Goal: Transaction & Acquisition: Purchase product/service

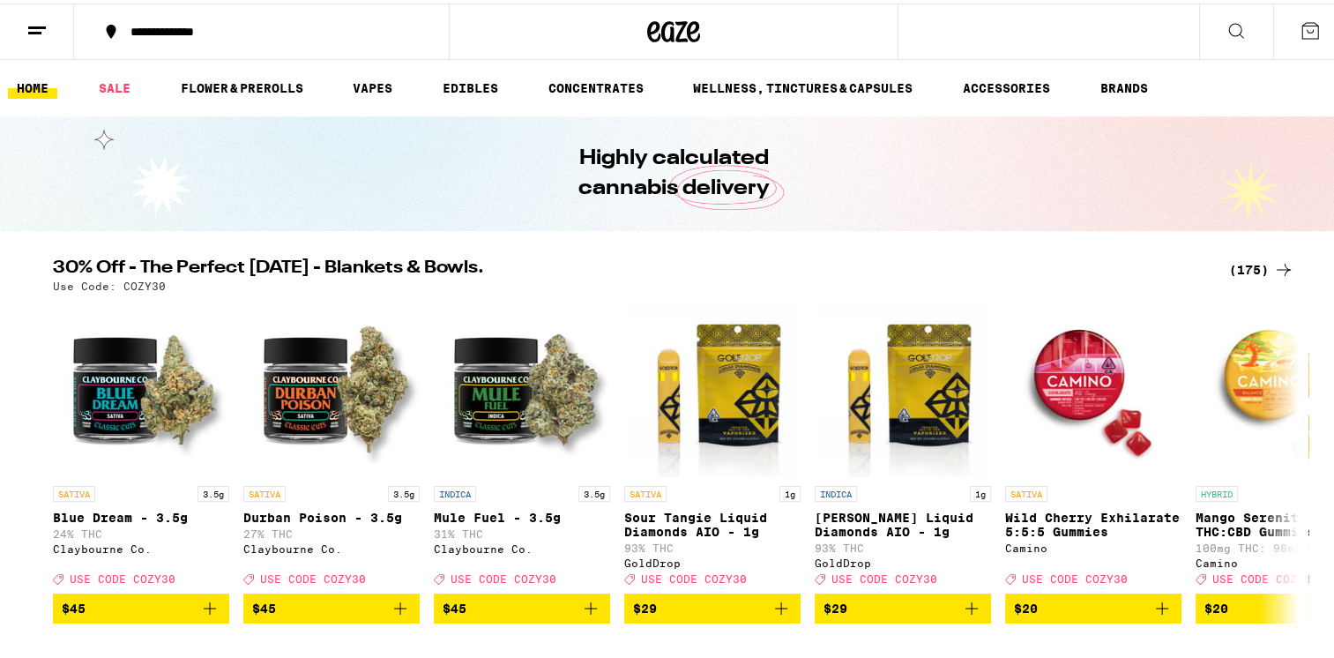
click at [1225, 26] on icon at bounding box center [1235, 27] width 21 height 21
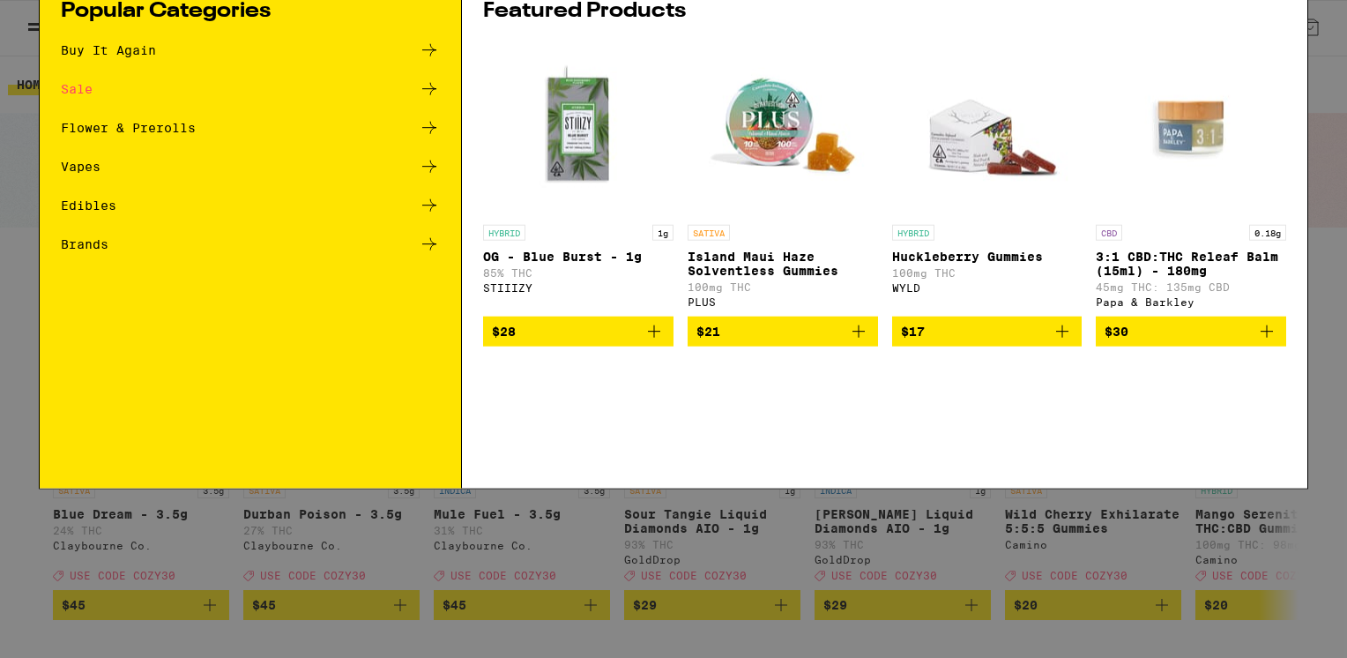
click at [101, 36] on input "Search for Products" at bounding box center [670, 29] width 1163 height 16
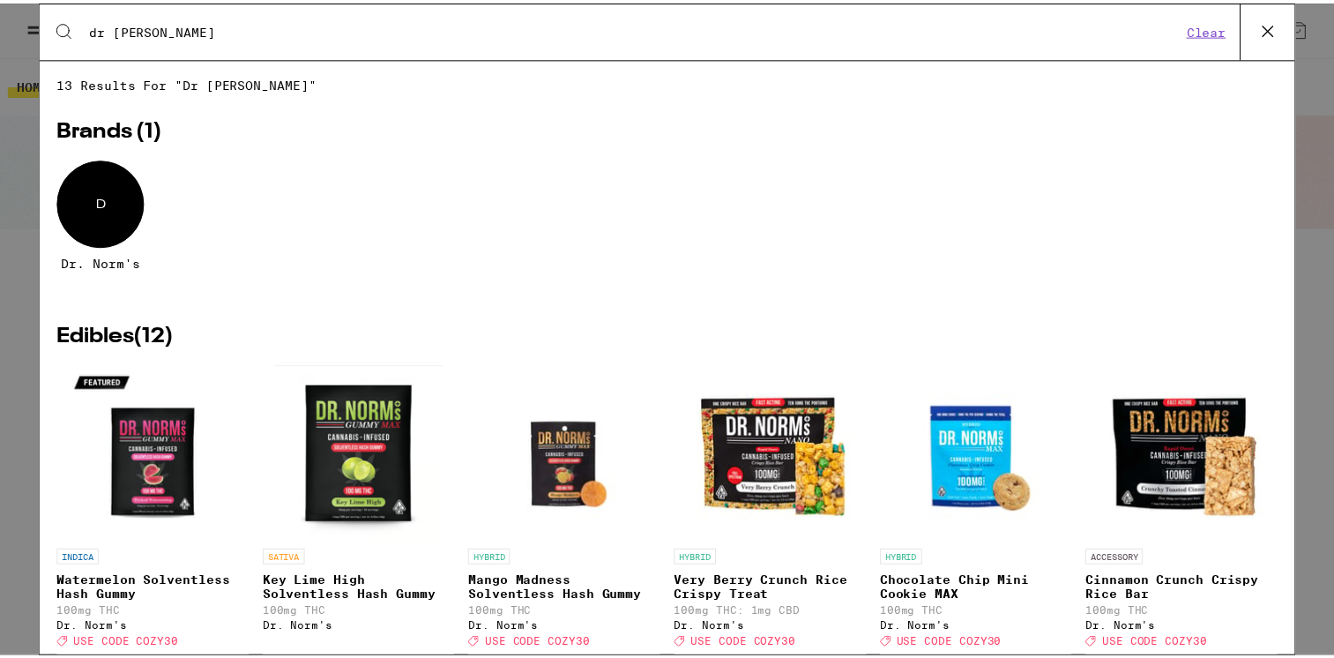
scroll to position [264, 0]
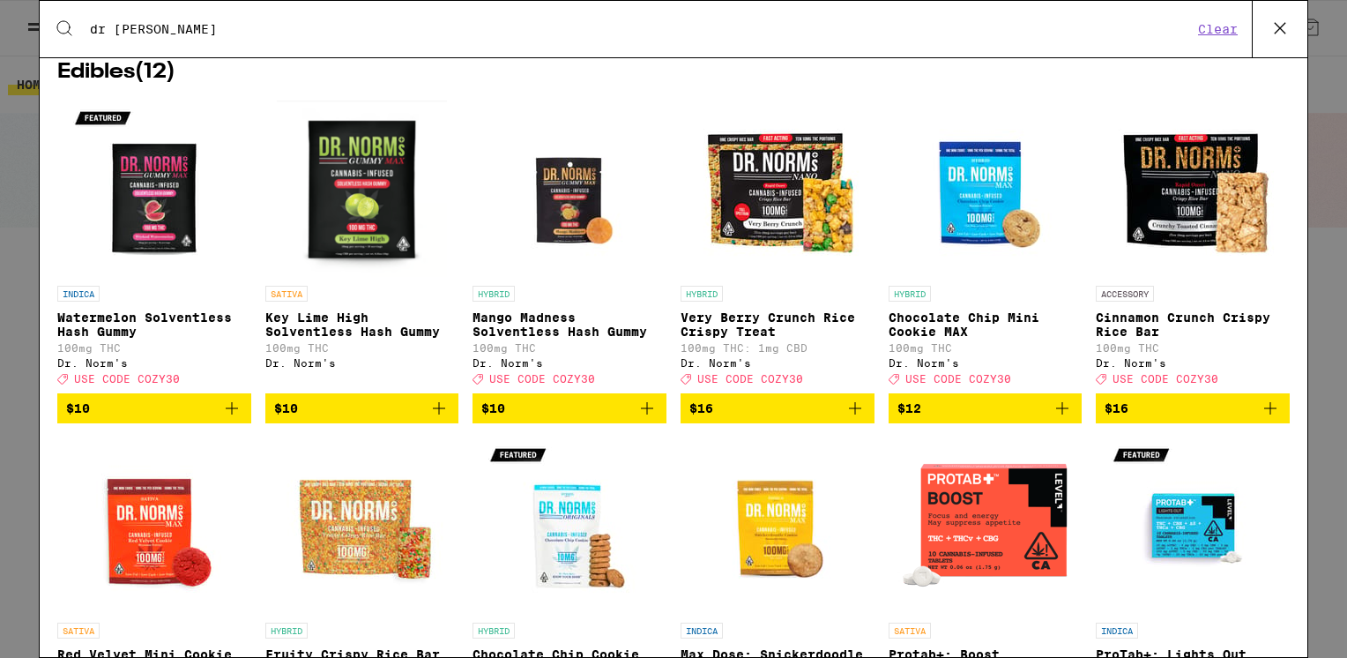
type input "dr [PERSON_NAME]"
click at [963, 189] on img "Open page for Chocolate Chip Mini Cookie MAX from Dr. Norm's" at bounding box center [985, 189] width 176 height 176
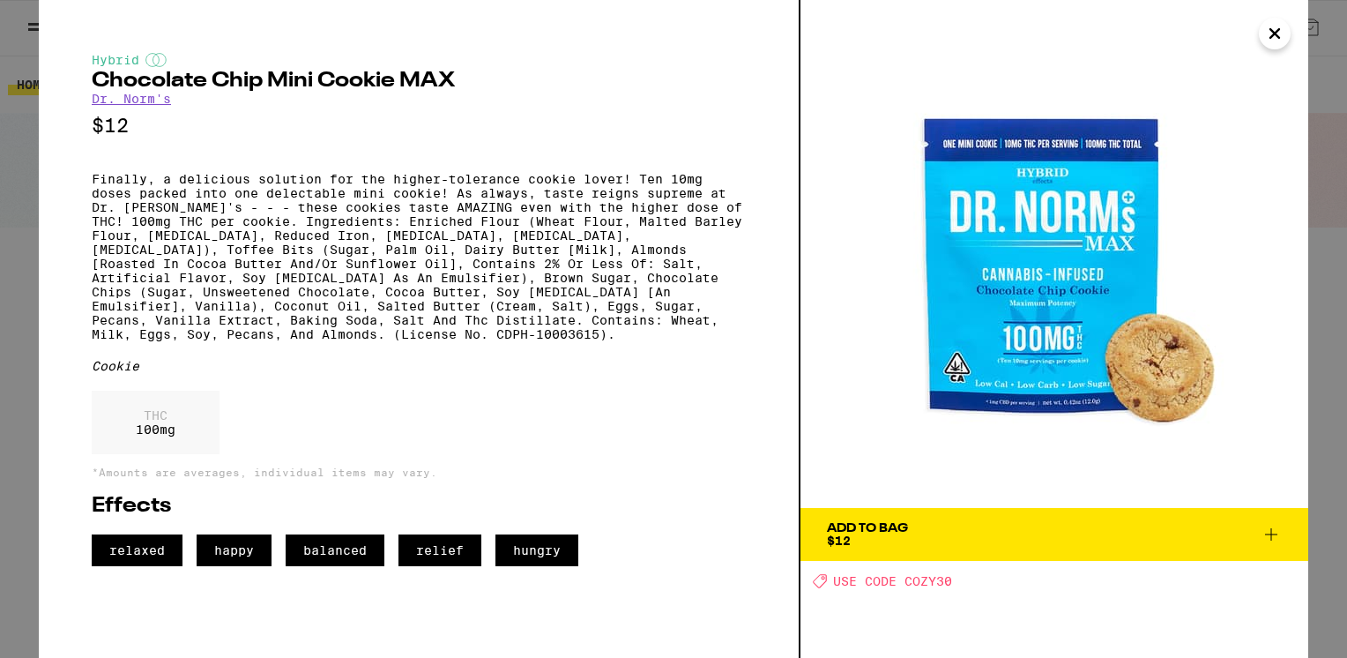
click at [1277, 41] on icon "Close" at bounding box center [1274, 33] width 21 height 26
